Goal: Entertainment & Leisure: Browse casually

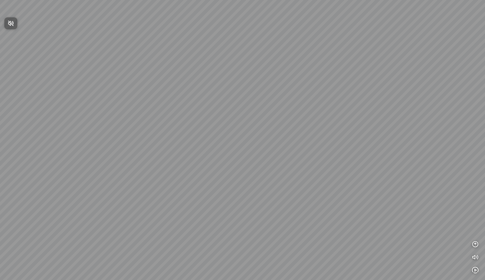
click at [232, 58] on div at bounding box center [242, 140] width 485 height 280
drag, startPoint x: 294, startPoint y: 150, endPoint x: 172, endPoint y: 150, distance: 121.9
click at [172, 150] on div at bounding box center [242, 140] width 485 height 280
drag, startPoint x: 267, startPoint y: 155, endPoint x: 157, endPoint y: 155, distance: 110.5
click at [157, 155] on div at bounding box center [242, 140] width 485 height 280
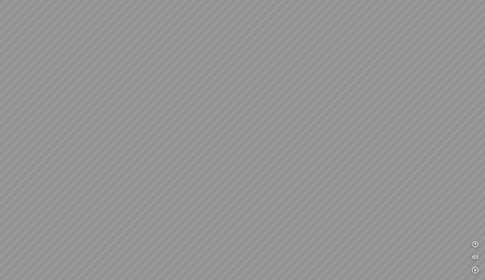
drag, startPoint x: 280, startPoint y: 152, endPoint x: 160, endPoint y: 152, distance: 120.8
click at [160, 152] on div at bounding box center [242, 140] width 485 height 280
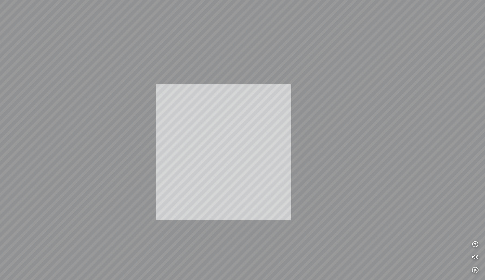
drag, startPoint x: 224, startPoint y: 152, endPoint x: 152, endPoint y: 157, distance: 72.2
click at [152, 157] on div at bounding box center [242, 140] width 485 height 280
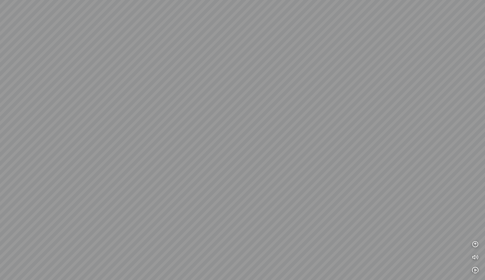
drag, startPoint x: 152, startPoint y: 157, endPoint x: 288, endPoint y: 150, distance: 136.4
click at [288, 150] on div at bounding box center [242, 140] width 485 height 280
drag, startPoint x: 221, startPoint y: 153, endPoint x: 379, endPoint y: 152, distance: 158.2
click at [377, 152] on div at bounding box center [242, 140] width 485 height 280
drag, startPoint x: 247, startPoint y: 156, endPoint x: 379, endPoint y: 160, distance: 132.2
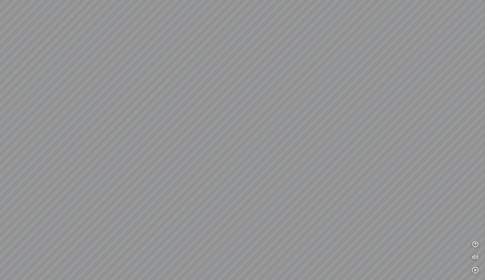
click at [379, 160] on div at bounding box center [242, 140] width 485 height 280
drag, startPoint x: 229, startPoint y: 157, endPoint x: 331, endPoint y: 156, distance: 101.8
click at [331, 156] on div at bounding box center [242, 140] width 485 height 280
drag, startPoint x: 224, startPoint y: 174, endPoint x: 350, endPoint y: 169, distance: 126.0
click at [349, 169] on div at bounding box center [242, 140] width 485 height 280
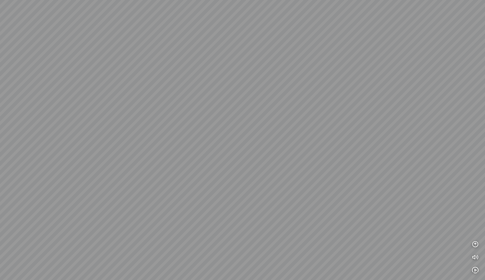
drag, startPoint x: 245, startPoint y: 167, endPoint x: 370, endPoint y: 167, distance: 125.7
click at [366, 167] on div at bounding box center [242, 140] width 485 height 280
drag, startPoint x: 370, startPoint y: 167, endPoint x: 255, endPoint y: 168, distance: 114.9
click at [255, 168] on div at bounding box center [242, 140] width 485 height 280
drag, startPoint x: 256, startPoint y: 169, endPoint x: 373, endPoint y: 166, distance: 116.8
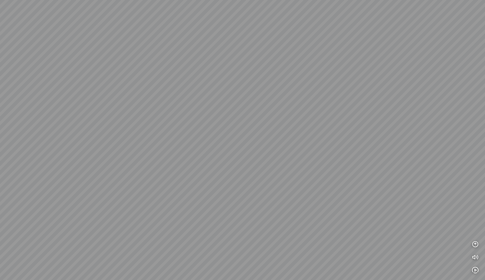
click at [373, 166] on div at bounding box center [242, 140] width 485 height 280
drag, startPoint x: 190, startPoint y: 154, endPoint x: 343, endPoint y: 150, distance: 153.3
click at [343, 150] on div at bounding box center [242, 140] width 485 height 280
drag, startPoint x: 202, startPoint y: 131, endPoint x: 352, endPoint y: 134, distance: 149.5
click at [350, 133] on div at bounding box center [242, 140] width 485 height 280
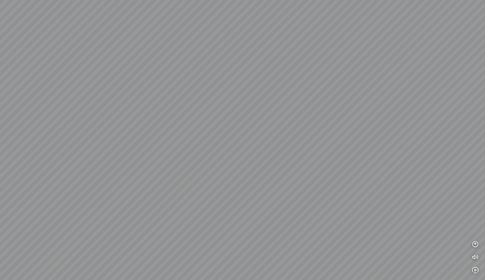
drag, startPoint x: 350, startPoint y: 132, endPoint x: 320, endPoint y: 125, distance: 31.0
click at [320, 125] on div at bounding box center [242, 140] width 485 height 280
drag, startPoint x: 235, startPoint y: 124, endPoint x: 0, endPoint y: 126, distance: 234.8
click at [0, 126] on div at bounding box center [242, 140] width 485 height 280
drag, startPoint x: 170, startPoint y: 123, endPoint x: 0, endPoint y: 121, distance: 169.8
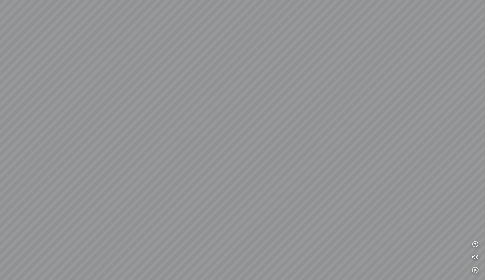
click at [0, 121] on div at bounding box center [242, 140] width 485 height 280
drag, startPoint x: 207, startPoint y: 105, endPoint x: 152, endPoint y: 104, distance: 55.5
click at [152, 104] on div at bounding box center [242, 140] width 485 height 280
drag, startPoint x: 212, startPoint y: 129, endPoint x: 85, endPoint y: 130, distance: 126.8
click at [85, 130] on div at bounding box center [242, 140] width 485 height 280
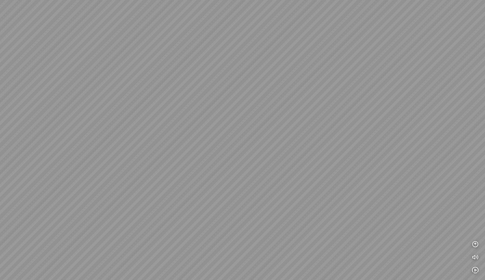
drag, startPoint x: 232, startPoint y: 126, endPoint x: 59, endPoint y: 125, distance: 173.3
click at [59, 125] on div at bounding box center [242, 140] width 485 height 280
drag, startPoint x: 191, startPoint y: 125, endPoint x: 159, endPoint y: 124, distance: 31.7
click at [159, 124] on div at bounding box center [242, 140] width 485 height 280
drag, startPoint x: 170, startPoint y: 134, endPoint x: 213, endPoint y: 148, distance: 44.6
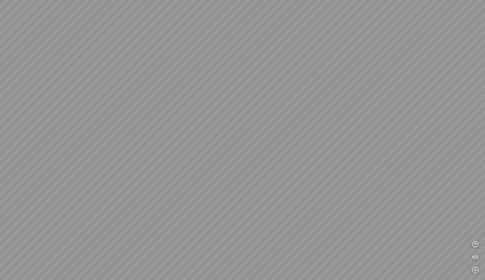
click at [213, 148] on div at bounding box center [242, 140] width 485 height 280
drag, startPoint x: 182, startPoint y: 166, endPoint x: 141, endPoint y: 153, distance: 43.1
click at [141, 153] on div at bounding box center [242, 140] width 485 height 280
drag, startPoint x: 232, startPoint y: 161, endPoint x: 115, endPoint y: 151, distance: 117.4
click at [115, 151] on div at bounding box center [242, 140] width 485 height 280
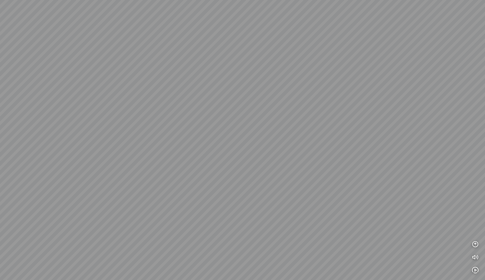
drag, startPoint x: 151, startPoint y: 159, endPoint x: 151, endPoint y: 103, distance: 56.3
click at [151, 103] on div at bounding box center [242, 140] width 485 height 280
drag, startPoint x: 104, startPoint y: 106, endPoint x: 239, endPoint y: 107, distance: 134.9
click at [239, 107] on div at bounding box center [242, 140] width 485 height 280
drag, startPoint x: 228, startPoint y: 117, endPoint x: 206, endPoint y: 55, distance: 65.6
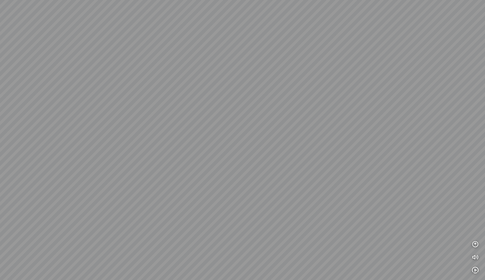
click at [206, 55] on div at bounding box center [242, 140] width 485 height 280
drag, startPoint x: 193, startPoint y: 84, endPoint x: 144, endPoint y: 84, distance: 49.3
click at [144, 84] on div at bounding box center [242, 140] width 485 height 280
drag, startPoint x: 321, startPoint y: 77, endPoint x: 223, endPoint y: 77, distance: 98.3
click at [223, 77] on div at bounding box center [242, 140] width 485 height 280
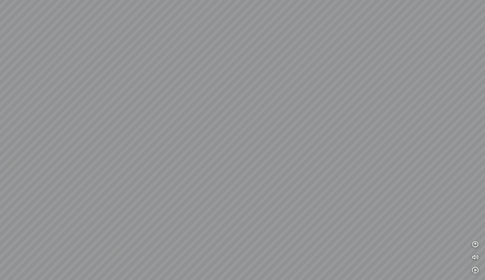
drag, startPoint x: 308, startPoint y: 35, endPoint x: 275, endPoint y: 96, distance: 68.9
click at [275, 96] on div at bounding box center [242, 140] width 485 height 280
drag, startPoint x: 308, startPoint y: 59, endPoint x: 305, endPoint y: 85, distance: 25.6
click at [305, 85] on div at bounding box center [242, 140] width 485 height 280
drag, startPoint x: 305, startPoint y: 85, endPoint x: 277, endPoint y: 77, distance: 29.2
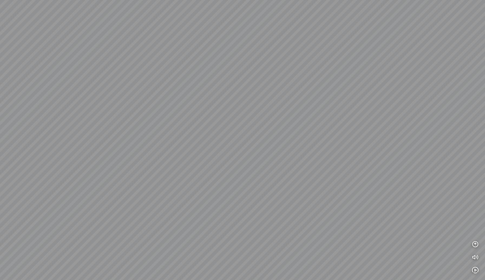
click at [277, 77] on div at bounding box center [242, 140] width 485 height 280
drag, startPoint x: 282, startPoint y: 96, endPoint x: 271, endPoint y: 135, distance: 40.4
click at [271, 135] on div at bounding box center [242, 140] width 485 height 280
drag, startPoint x: 271, startPoint y: 135, endPoint x: 271, endPoint y: 147, distance: 11.6
click at [271, 147] on div at bounding box center [242, 140] width 485 height 280
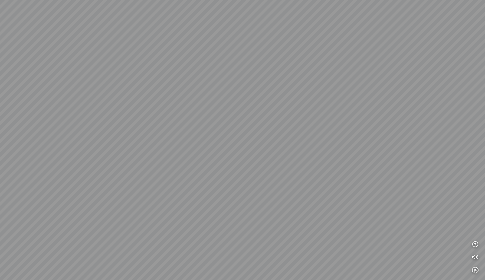
click at [271, 147] on div at bounding box center [242, 140] width 485 height 280
